Goal: Browse casually: Explore the website without a specific task or goal

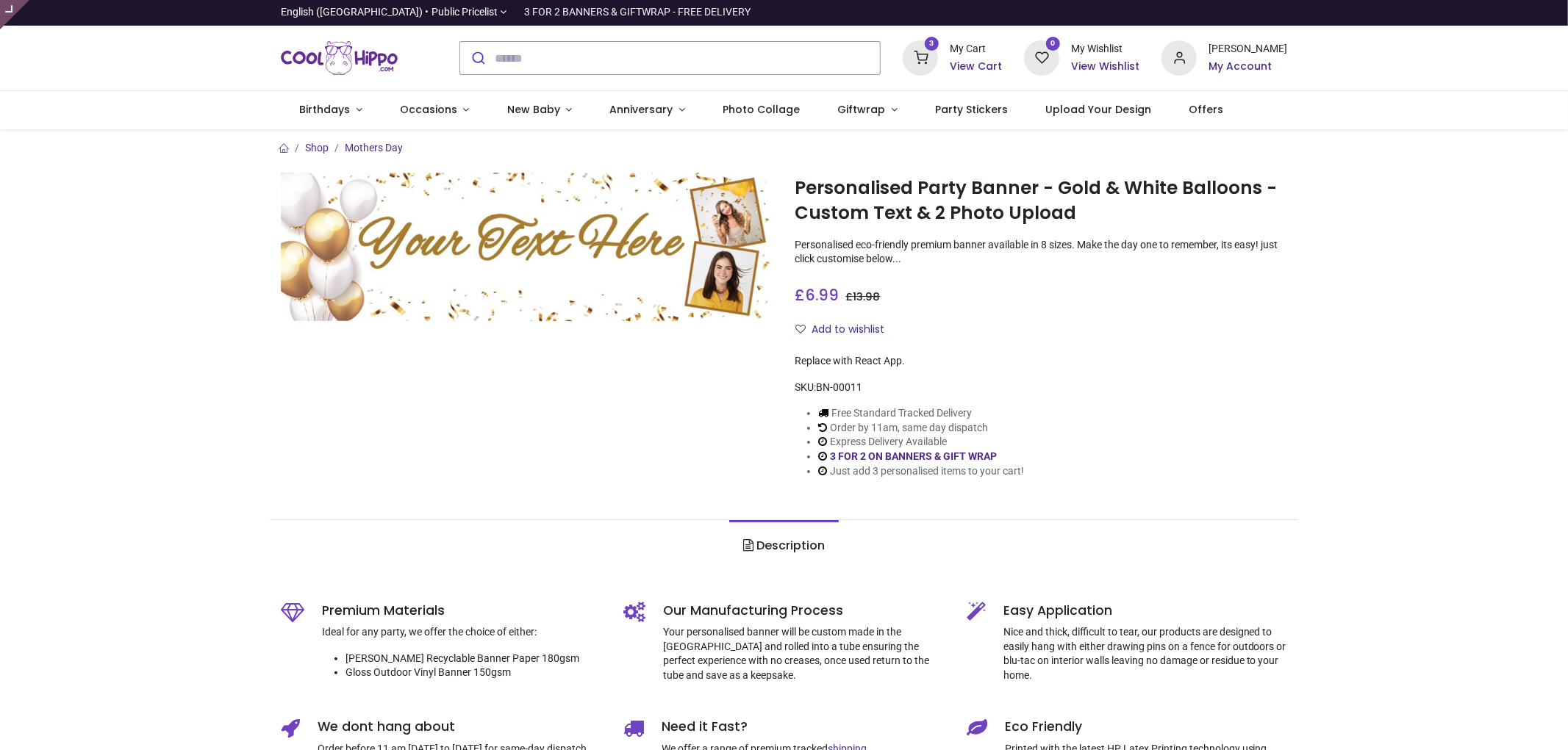
type input "**********"
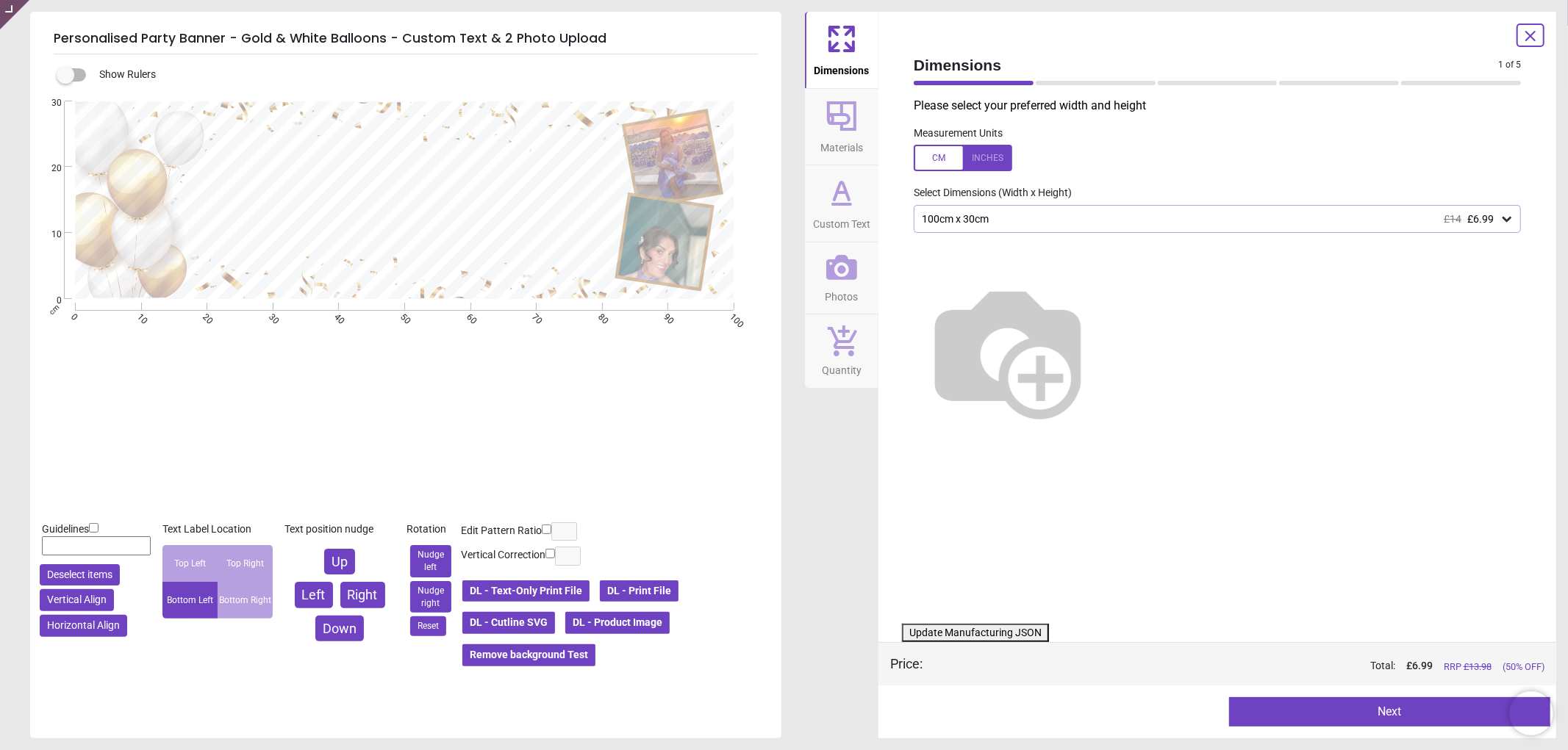
click at [627, 627] on button "DL - Product Image" at bounding box center [618, 622] width 107 height 25
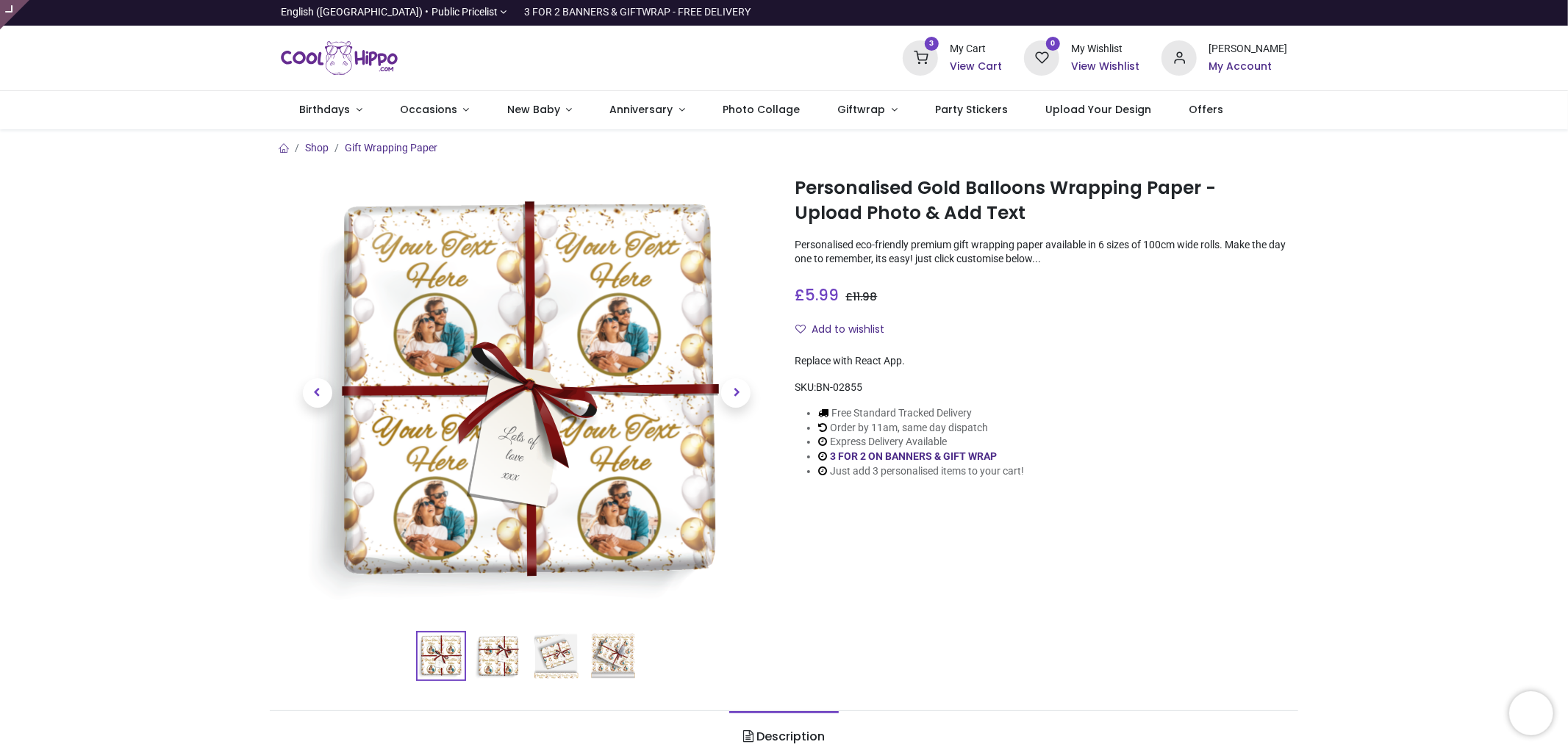
type input "**********"
